Goal: Task Accomplishment & Management: Complete application form

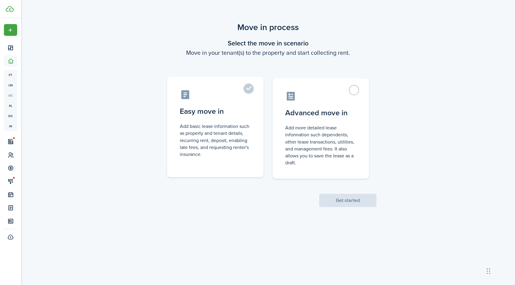
click at [251, 85] on label "Easy move in Add basic lease information such as property and tenant details, r…" at bounding box center [215, 127] width 96 height 101
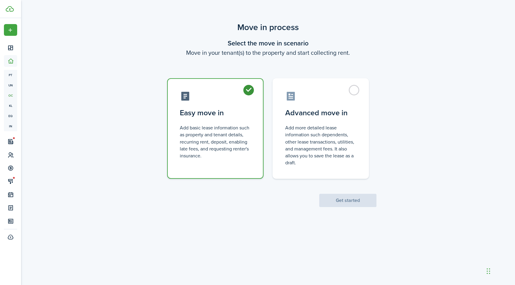
radio input "true"
click at [361, 196] on button "Get started" at bounding box center [347, 200] width 57 height 13
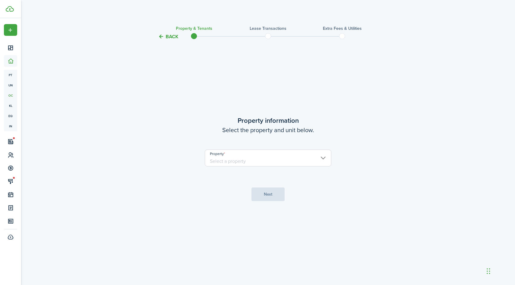
click at [327, 160] on input "Property" at bounding box center [268, 158] width 126 height 17
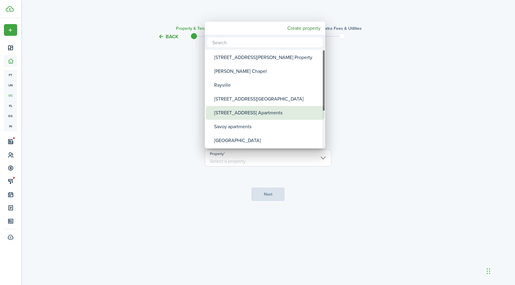
click at [303, 114] on div "[STREET_ADDRESS] Apartments" at bounding box center [267, 113] width 107 height 14
type input "[STREET_ADDRESS] Apartments"
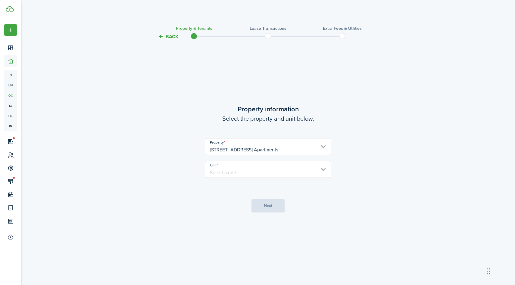
click at [326, 164] on input "Unit" at bounding box center [268, 169] width 126 height 17
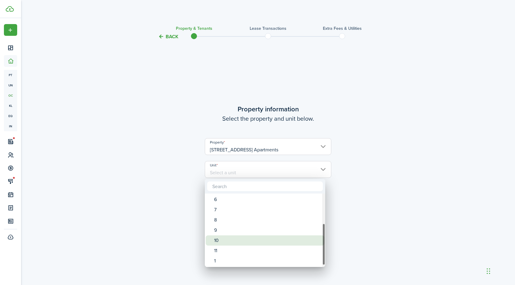
click at [281, 244] on div "10" at bounding box center [267, 240] width 107 height 10
type input "10"
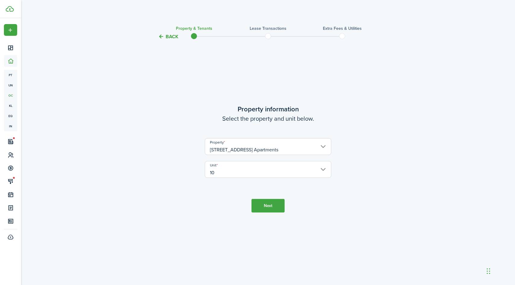
click at [280, 208] on button "Next" at bounding box center [267, 206] width 33 height 14
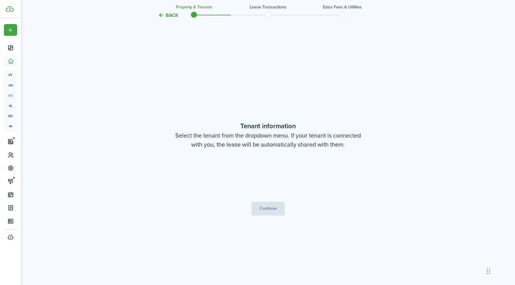
scroll to position [245, 0]
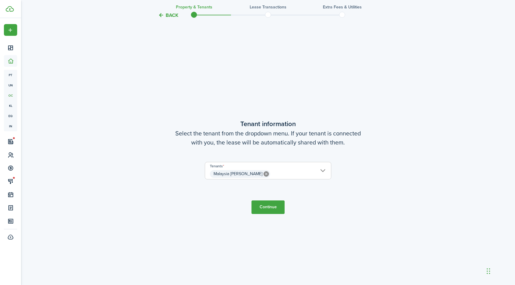
click at [270, 204] on button "Continue" at bounding box center [267, 207] width 33 height 14
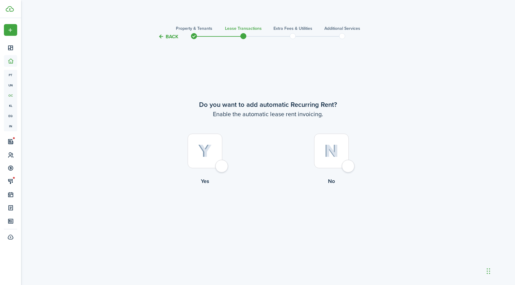
click at [222, 167] on div at bounding box center [204, 151] width 35 height 35
radio input "true"
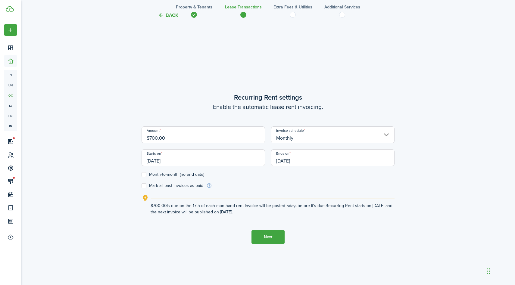
scroll to position [245, 0]
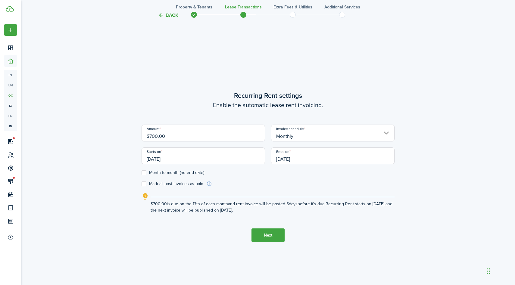
click at [195, 153] on input "[DATE]" at bounding box center [202, 155] width 123 height 17
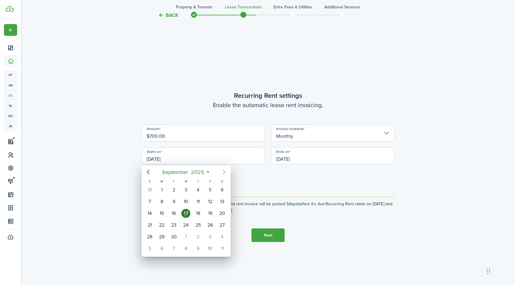
click at [223, 172] on icon "Next page" at bounding box center [223, 172] width 7 height 7
click at [189, 188] on div "1" at bounding box center [185, 189] width 9 height 9
type input "[DATE]"
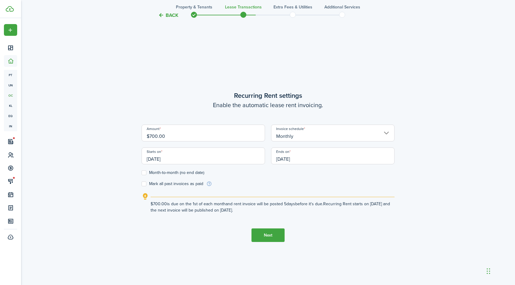
click at [296, 158] on input "[DATE]" at bounding box center [332, 155] width 123 height 17
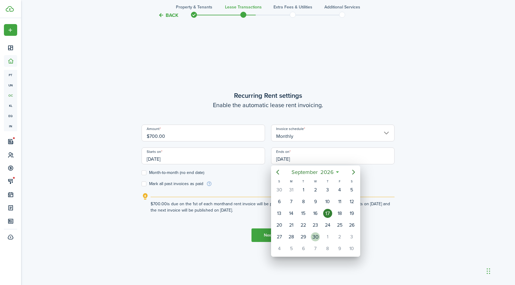
click at [318, 236] on div "30" at bounding box center [315, 236] width 9 height 9
type input "[DATE]"
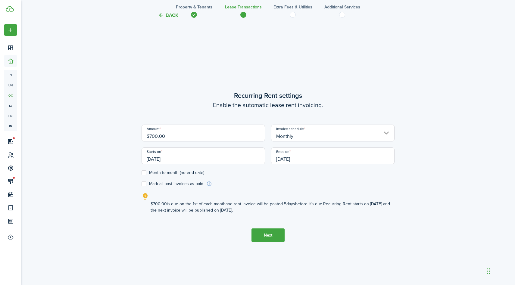
click at [273, 234] on button "Next" at bounding box center [267, 235] width 33 height 14
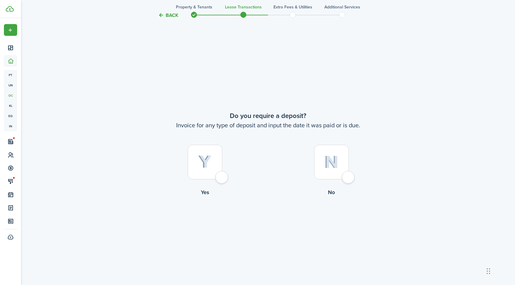
scroll to position [530, 0]
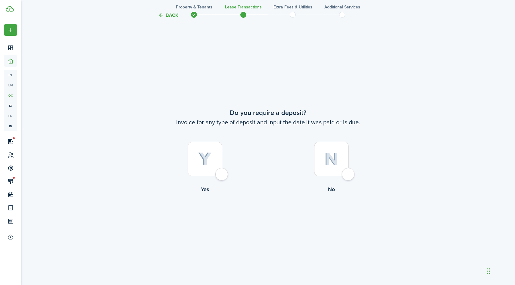
click at [222, 175] on div at bounding box center [204, 159] width 35 height 35
radio input "true"
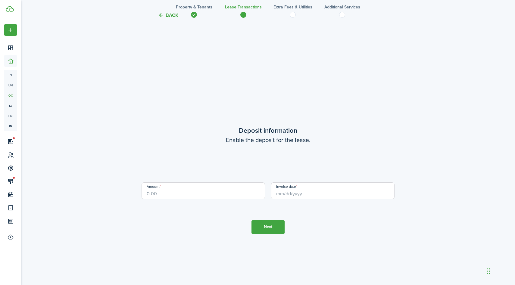
scroll to position [815, 0]
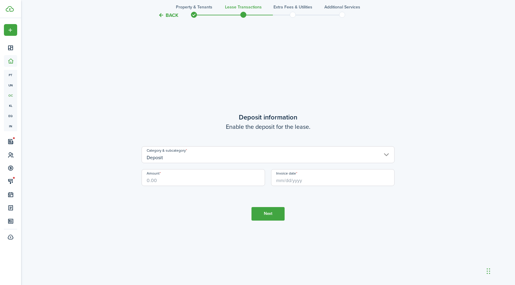
click at [208, 179] on input "Amount" at bounding box center [202, 177] width 123 height 17
click at [284, 184] on input "Invoice date" at bounding box center [332, 177] width 123 height 17
type input "$400.00"
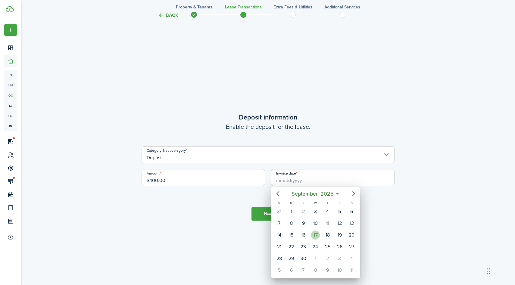
click at [316, 235] on div "17" at bounding box center [315, 235] width 9 height 9
type input "[DATE]"
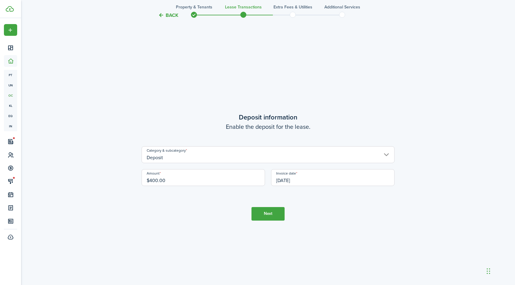
click at [276, 215] on button "Next" at bounding box center [267, 214] width 33 height 14
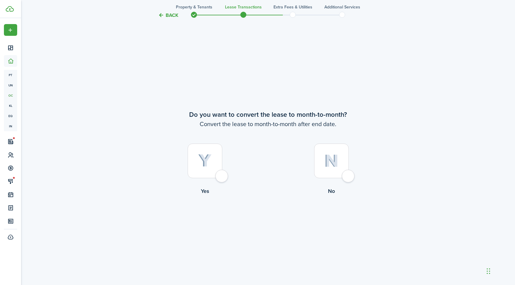
scroll to position [1100, 0]
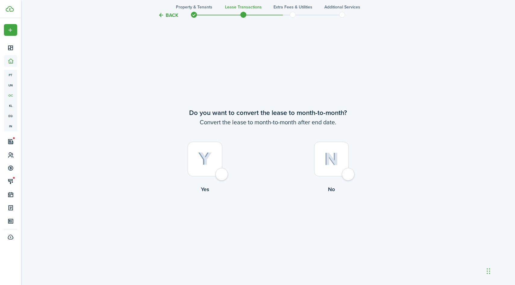
click at [348, 172] on div at bounding box center [331, 159] width 35 height 35
radio input "true"
click at [282, 219] on button "Continue" at bounding box center [267, 218] width 33 height 14
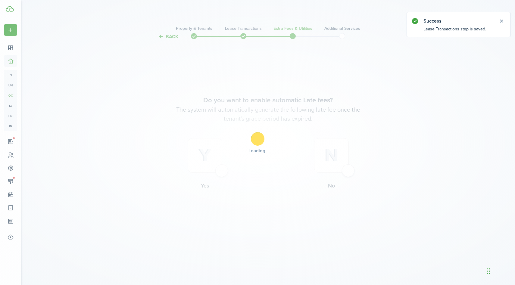
scroll to position [0, 0]
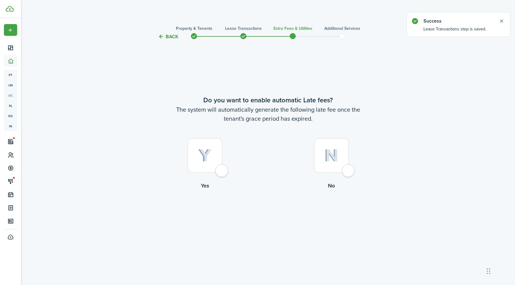
click at [222, 173] on div at bounding box center [204, 155] width 35 height 35
radio input "true"
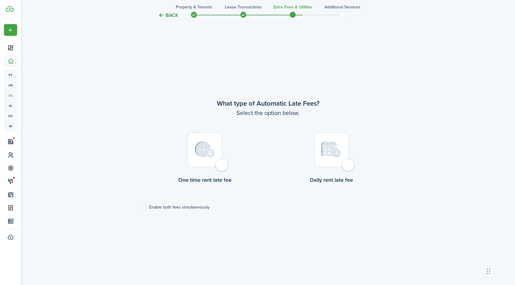
scroll to position [245, 0]
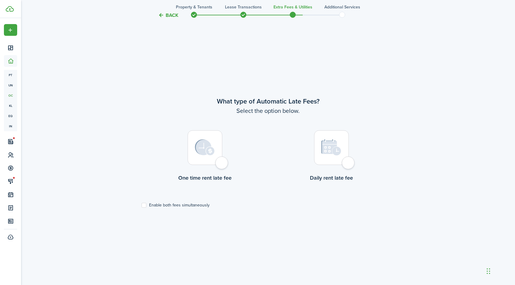
click at [222, 164] on div at bounding box center [204, 147] width 35 height 35
radio input "true"
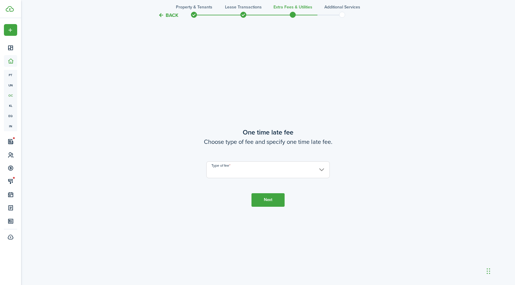
scroll to position [530, 0]
click at [288, 167] on input "Type of fee" at bounding box center [267, 169] width 123 height 17
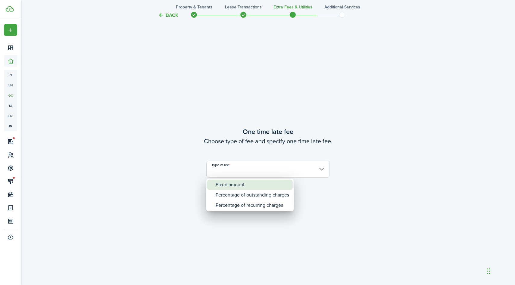
click at [273, 183] on div "Fixed amount" at bounding box center [251, 185] width 73 height 10
type input "Fixed amount"
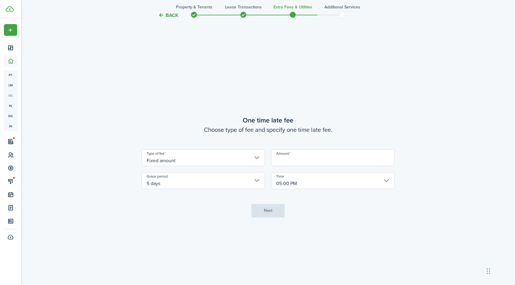
click at [255, 158] on input "Fixed amount" at bounding box center [202, 157] width 123 height 17
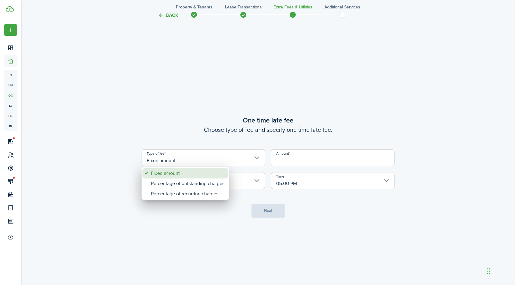
click at [222, 170] on div "Fixed amount" at bounding box center [187, 173] width 73 height 10
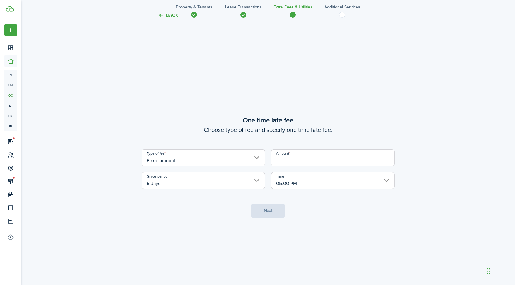
click at [311, 164] on input "Amount" at bounding box center [332, 157] width 123 height 17
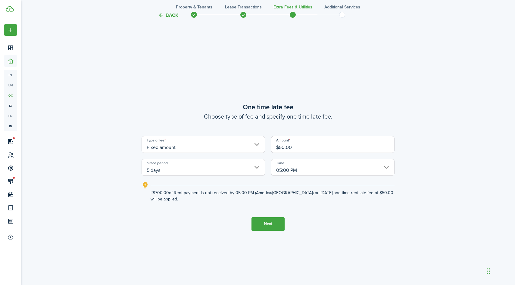
type input "$50.00"
click at [278, 219] on button "Next" at bounding box center [267, 224] width 33 height 14
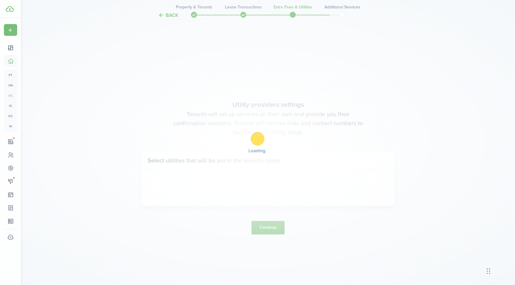
scroll to position [815, 0]
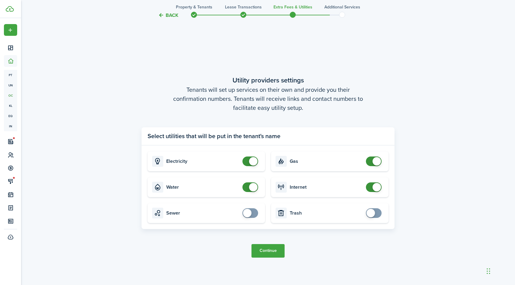
checkbox input "false"
click at [251, 187] on span at bounding box center [253, 187] width 8 height 8
checkbox input "false"
click at [372, 158] on span at bounding box center [373, 161] width 6 height 10
click at [268, 251] on button "Continue" at bounding box center [267, 251] width 33 height 14
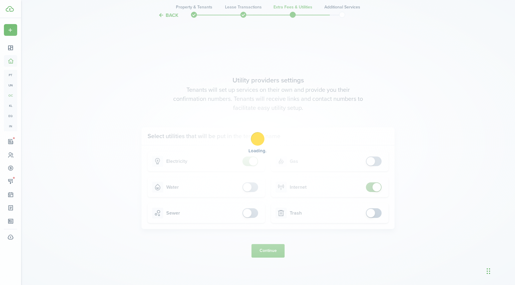
scroll to position [0, 0]
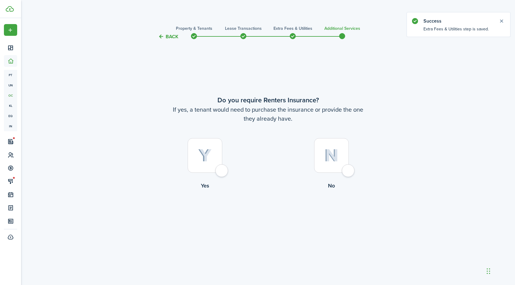
click at [345, 173] on div at bounding box center [331, 155] width 35 height 35
radio input "true"
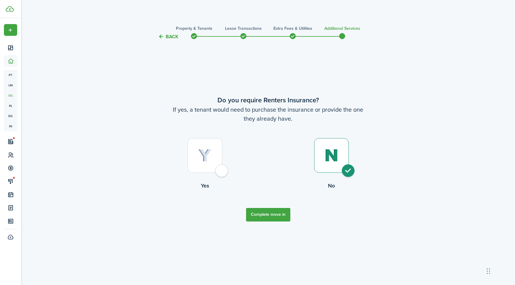
click at [272, 211] on button "Complete move in" at bounding box center [268, 215] width 44 height 14
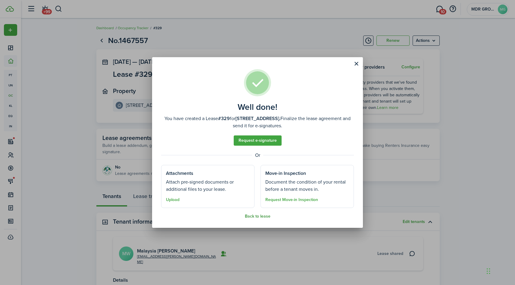
click at [255, 217] on button "Back to lease" at bounding box center [258, 216] width 26 height 5
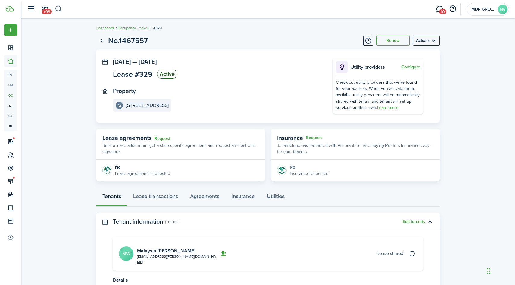
click at [57, 10] on button "button" at bounding box center [59, 9] width 8 height 10
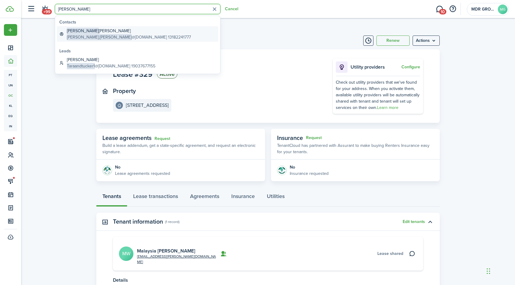
type input "[PERSON_NAME]"
click at [78, 29] on global-search-item-title "[PERSON_NAME]" at bounding box center [129, 31] width 124 height 6
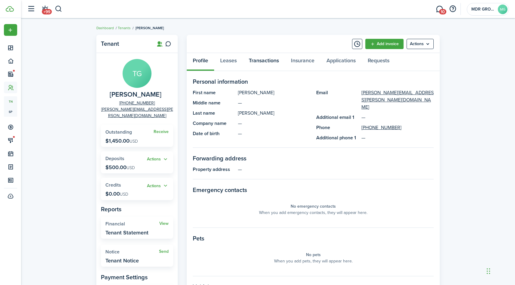
click at [273, 60] on link "Transactions" at bounding box center [264, 62] width 42 height 18
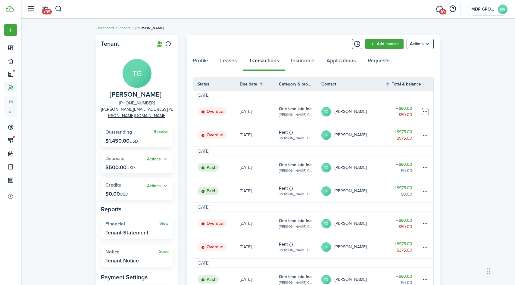
click at [426, 111] on table-menu-btn-icon at bounding box center [424, 111] width 7 height 7
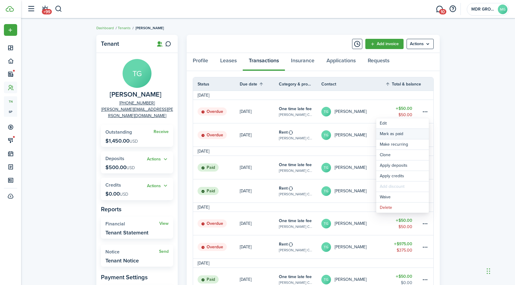
click at [416, 131] on link "Mark as paid" at bounding box center [402, 134] width 53 height 10
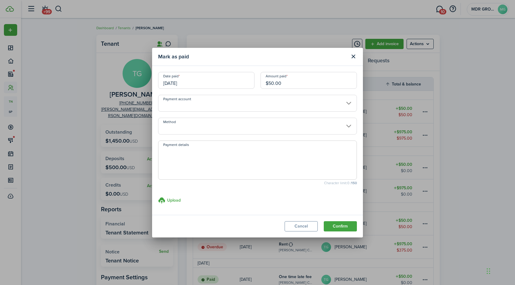
click at [348, 102] on input "Payment account" at bounding box center [257, 103] width 199 height 17
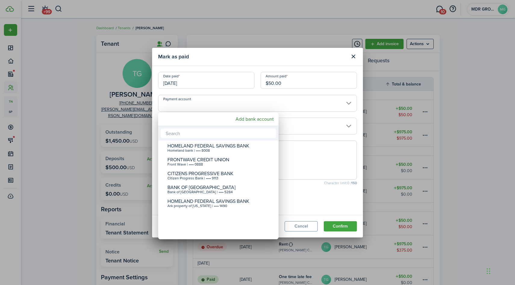
click at [372, 101] on div at bounding box center [257, 142] width 611 height 381
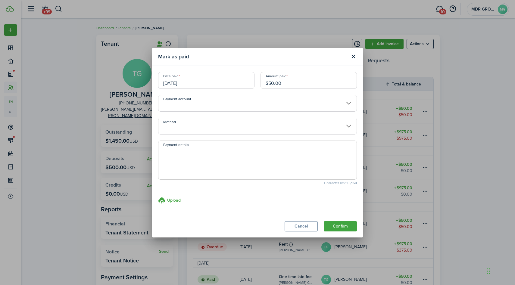
click at [348, 125] on input "Method" at bounding box center [257, 126] width 199 height 17
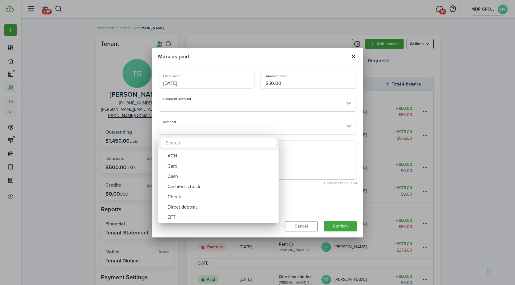
click at [368, 121] on div at bounding box center [257, 142] width 611 height 381
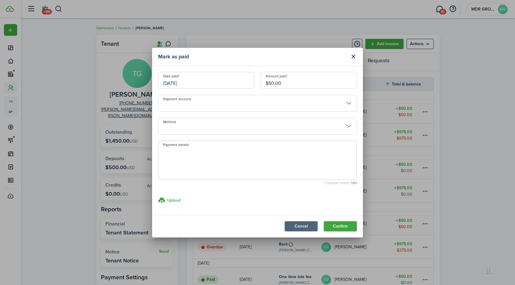
click at [310, 223] on button "Cancel" at bounding box center [300, 226] width 33 height 10
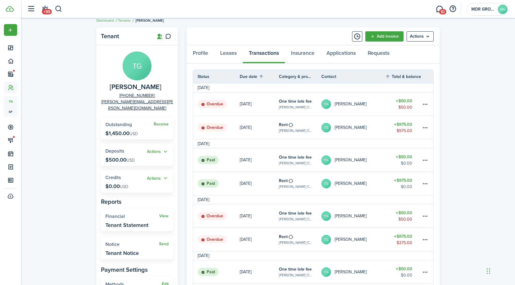
scroll to position [4, 0]
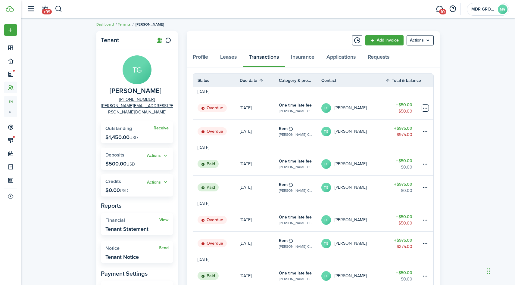
click at [422, 108] on table-menu-btn-icon "Open menu" at bounding box center [424, 107] width 7 height 7
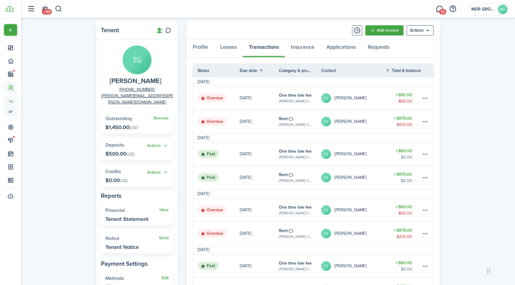
scroll to position [0, 0]
